Goal: Book appointment/travel/reservation

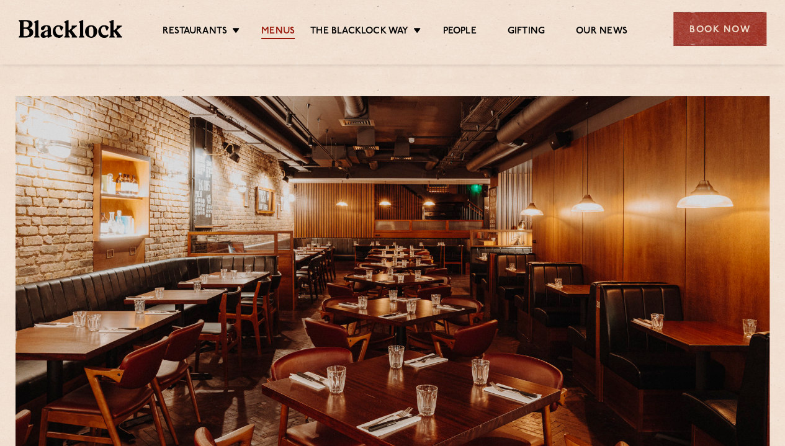
click at [271, 37] on link "Menus" at bounding box center [278, 32] width 34 height 14
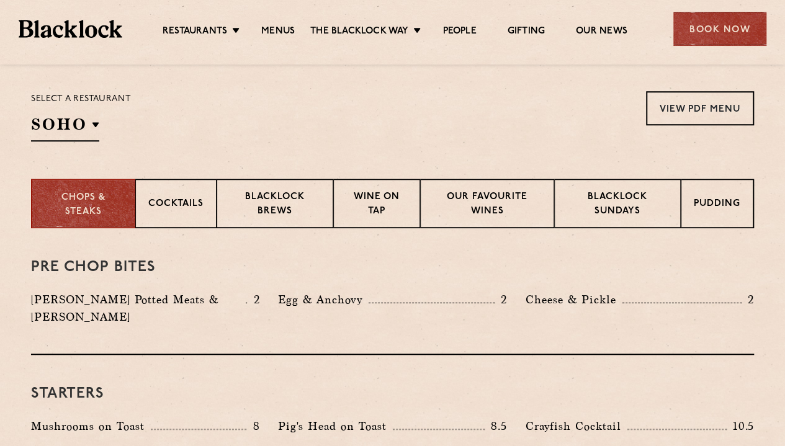
scroll to position [397, 0]
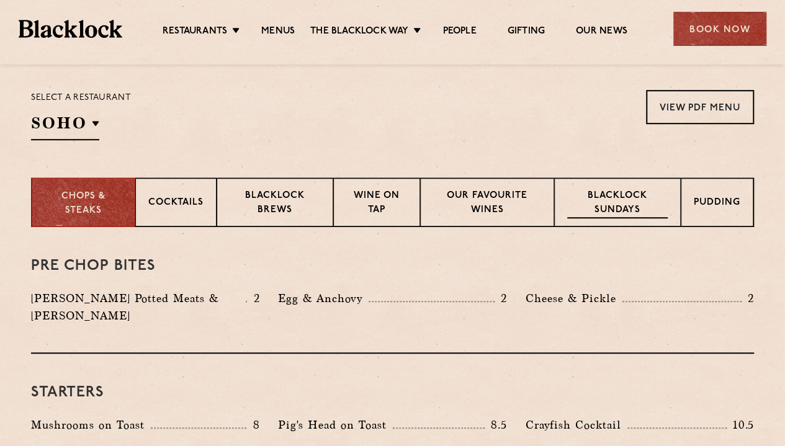
click at [647, 205] on p "Blacklock Sundays" at bounding box center [617, 203] width 101 height 29
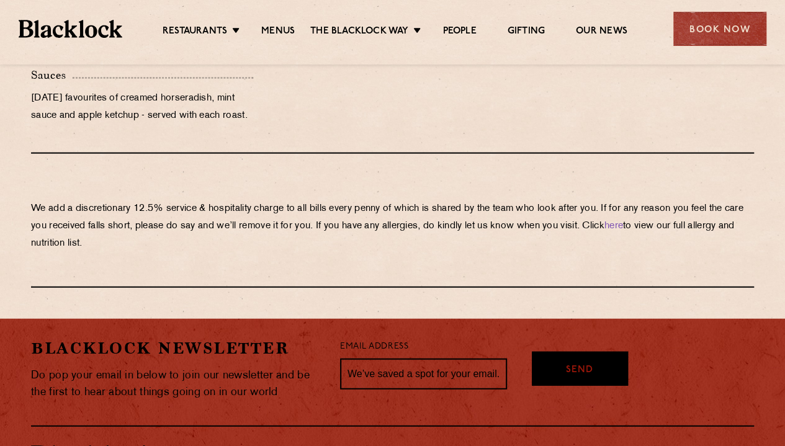
scroll to position [1428, 0]
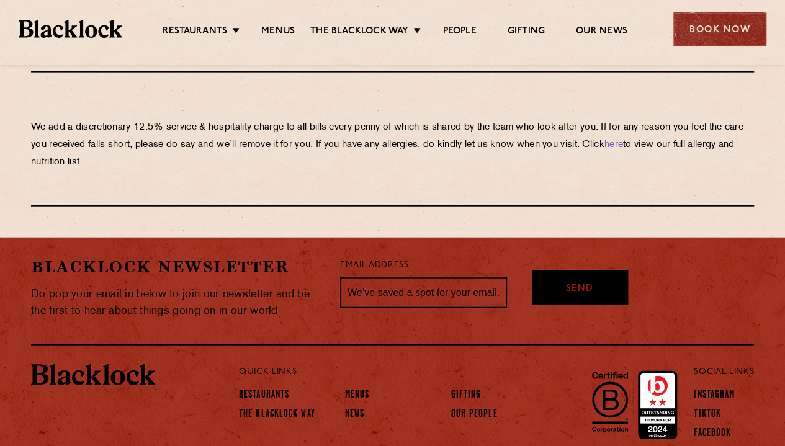
click at [717, 37] on div "Book Now" at bounding box center [720, 29] width 93 height 34
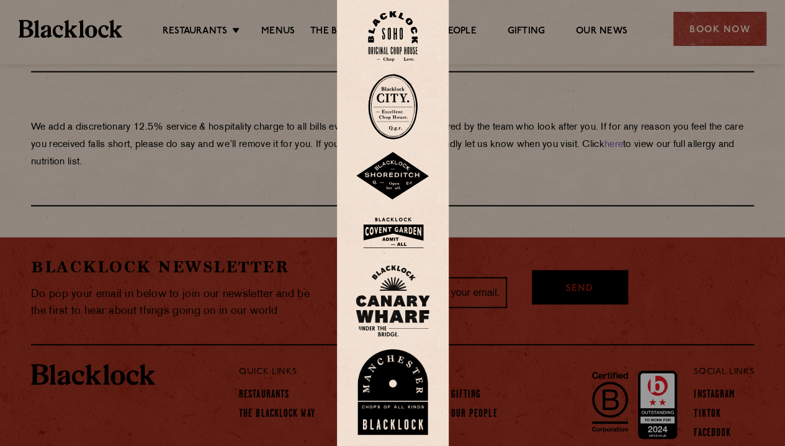
click at [395, 234] on img at bounding box center [393, 233] width 75 height 40
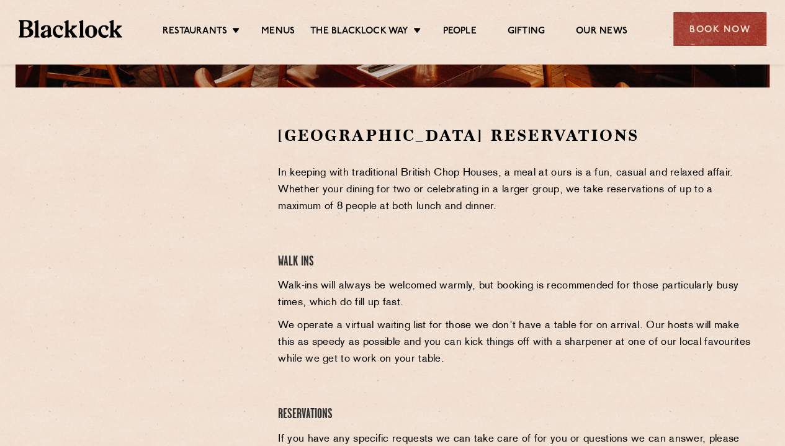
scroll to position [376, 0]
